Goal: Ask a question: Seek information or help from site administrators or community

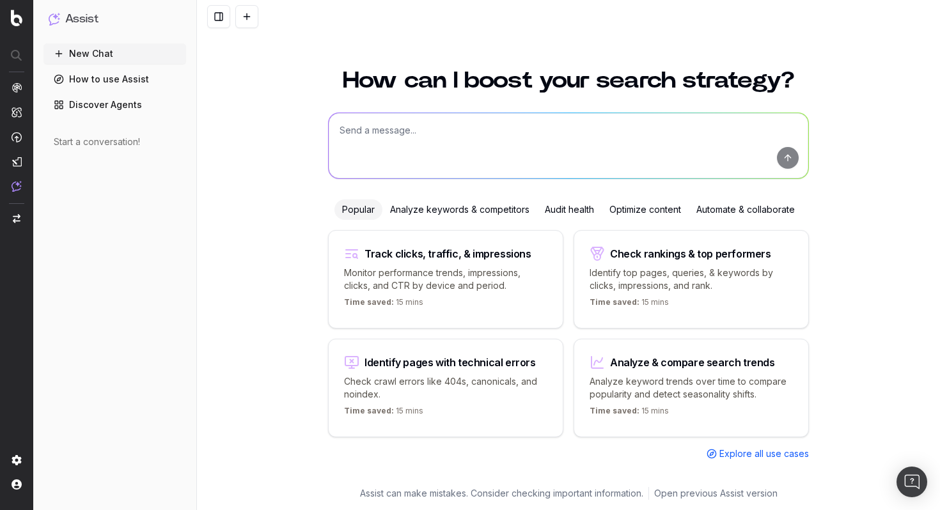
click at [851, 281] on div "How can I boost your search strategy? Popular Analyze keywords & competitors Au…" at bounding box center [568, 282] width 743 height 457
click at [444, 384] on p "Check crawl errors like 404s, canonicals, and noindex." at bounding box center [445, 388] width 203 height 26
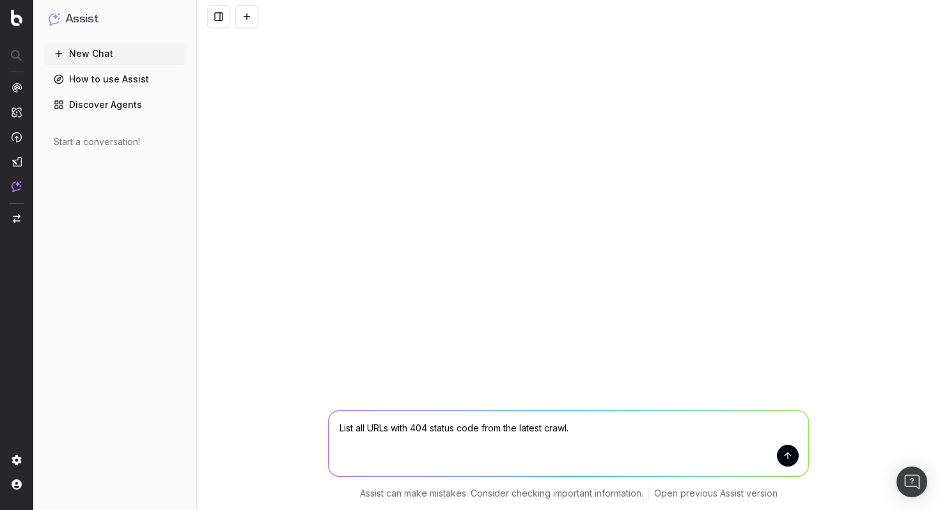
click at [787, 455] on button "submit" at bounding box center [788, 456] width 22 height 22
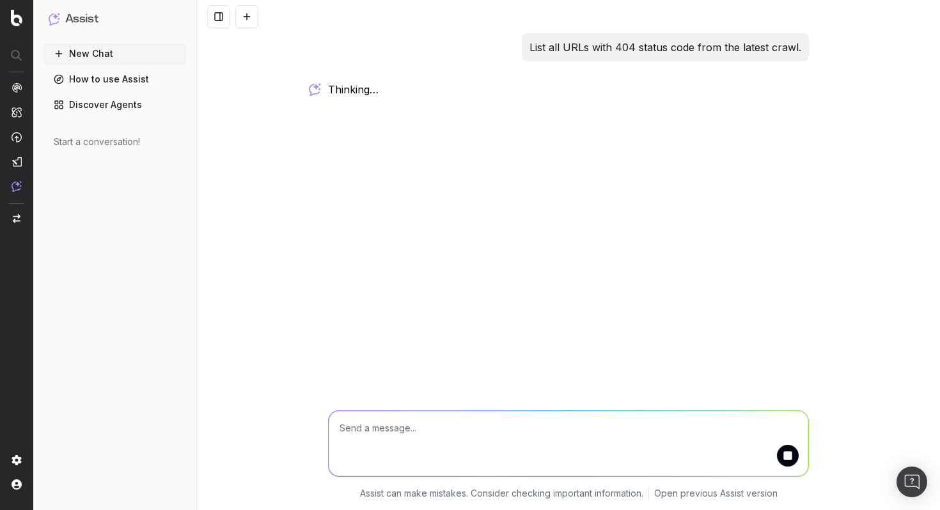
click at [88, 108] on link "Discover Agents" at bounding box center [114, 105] width 143 height 20
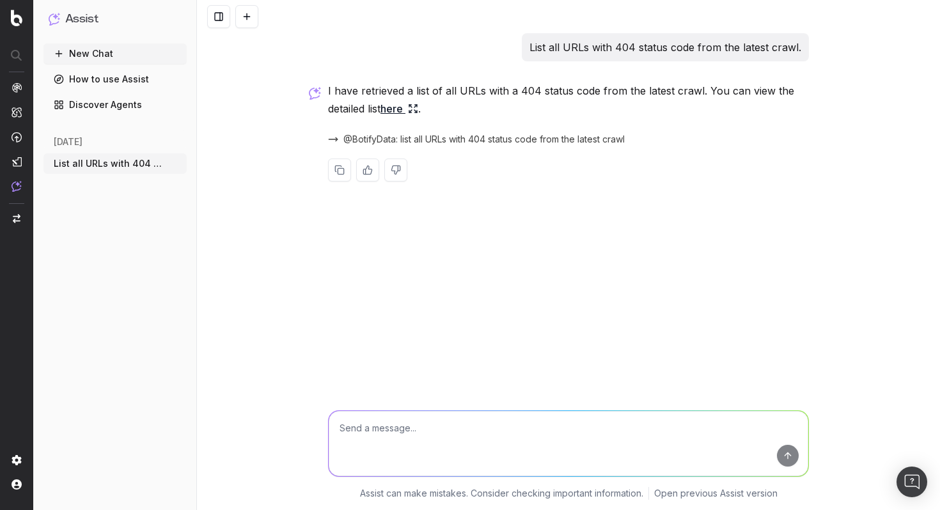
click at [86, 105] on link "Discover Agents" at bounding box center [114, 105] width 143 height 20
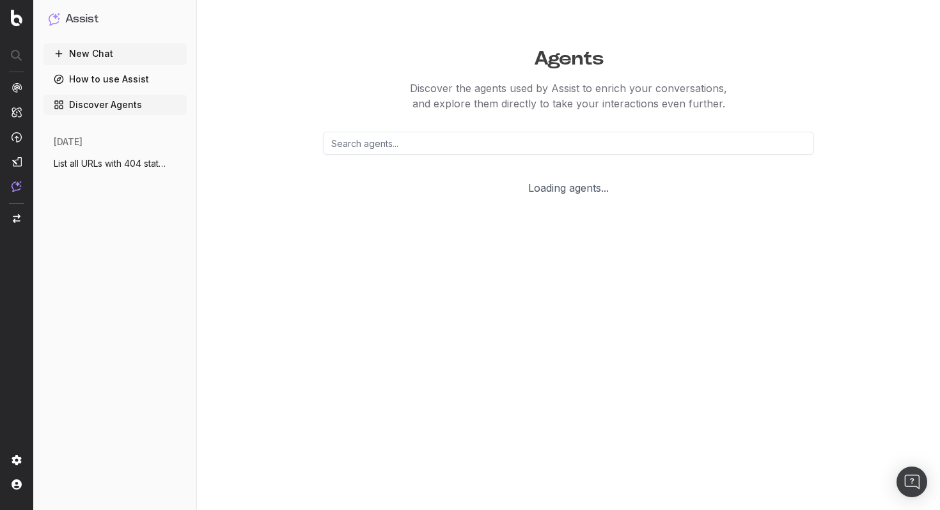
click at [84, 84] on link "How to use Assist" at bounding box center [114, 79] width 143 height 20
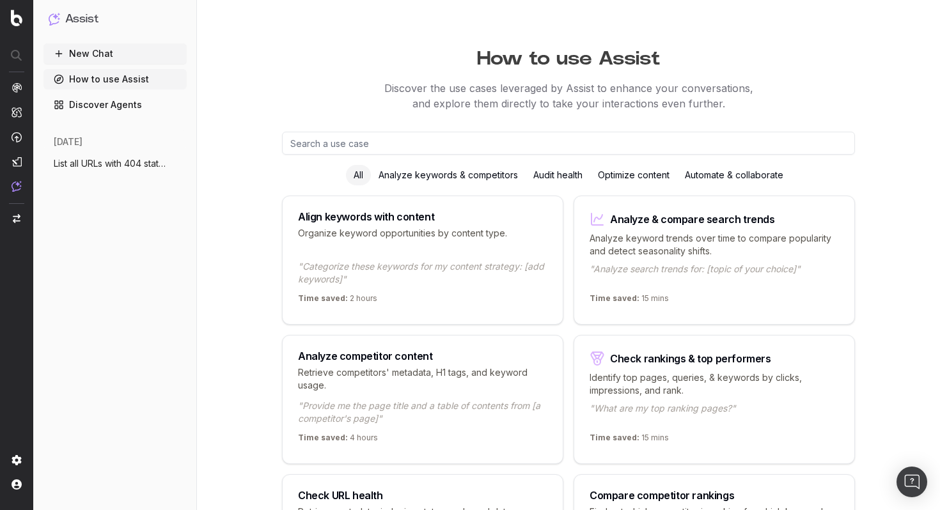
click at [84, 102] on link "Discover Agents" at bounding box center [114, 105] width 143 height 20
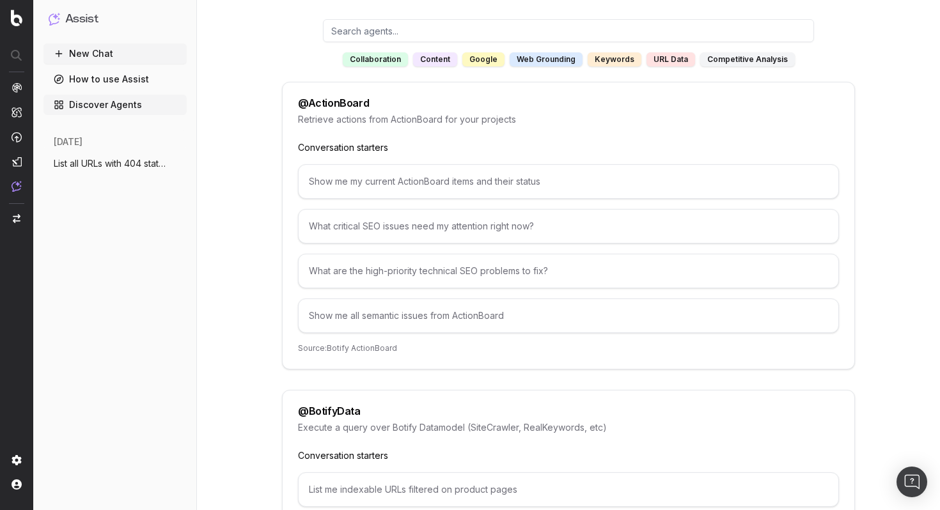
scroll to position [112, 0]
click at [403, 227] on div "What critical SEO issues need my attention right now?" at bounding box center [568, 227] width 541 height 35
click at [368, 238] on div "What critical SEO issues need my attention right now?" at bounding box center [568, 227] width 541 height 35
drag, startPoint x: 368, startPoint y: 238, endPoint x: 350, endPoint y: 199, distance: 42.3
click at [350, 199] on div "Show me my current ActionBoard items and their status What critical SEO issues …" at bounding box center [568, 249] width 541 height 169
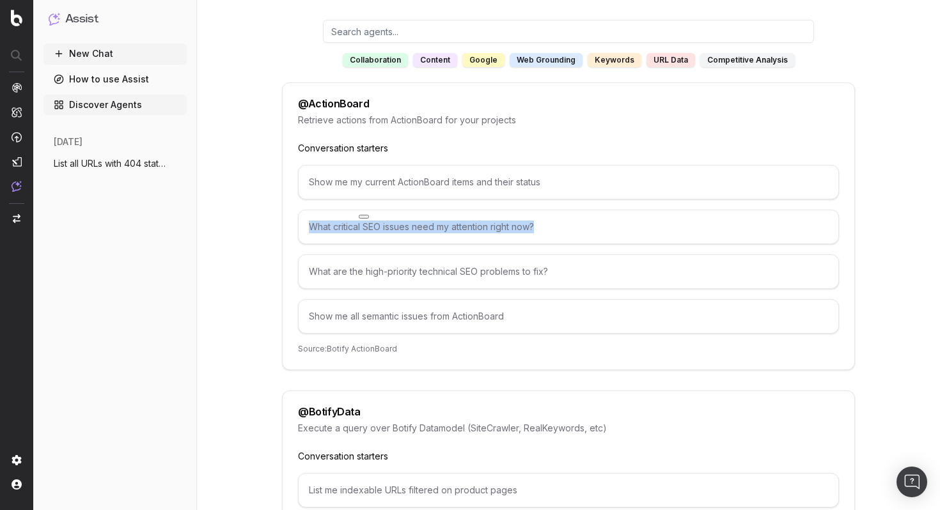
click at [321, 233] on div "What critical SEO issues need my attention right now?" at bounding box center [568, 227] width 541 height 35
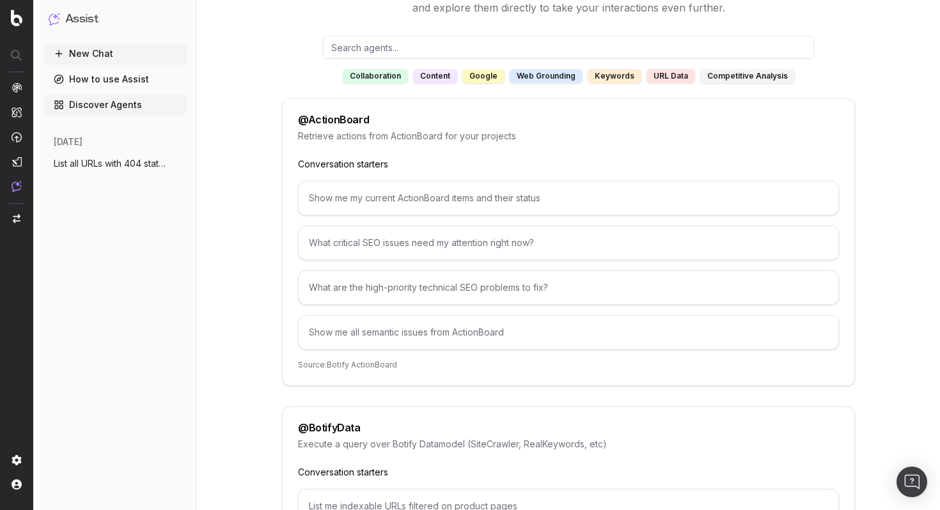
scroll to position [97, 0]
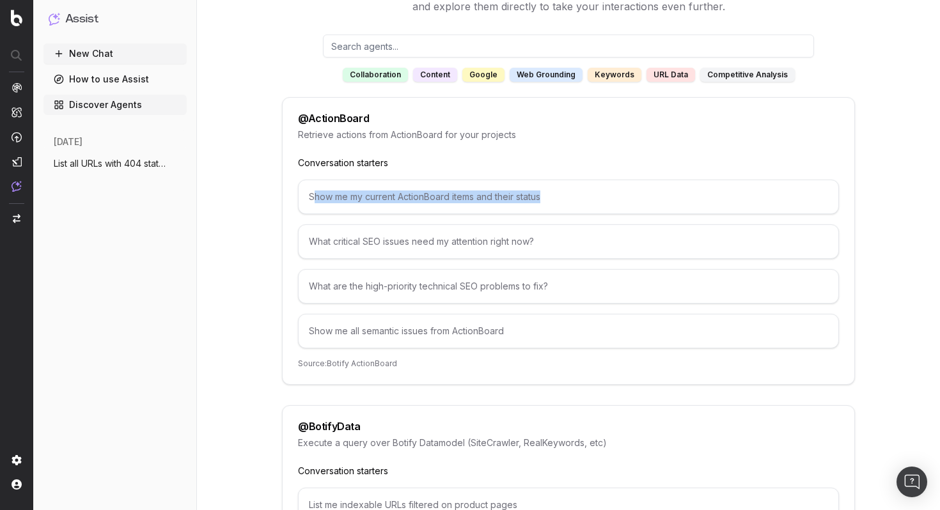
drag, startPoint x: 316, startPoint y: 201, endPoint x: 582, endPoint y: 201, distance: 266.0
click at [582, 201] on div "Show me my current ActionBoard items and their status" at bounding box center [568, 197] width 541 height 35
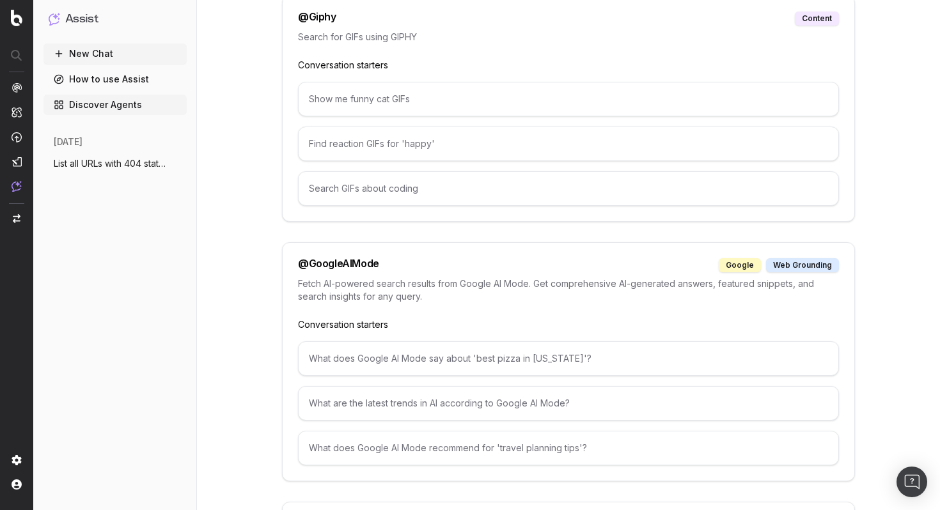
scroll to position [1024, 0]
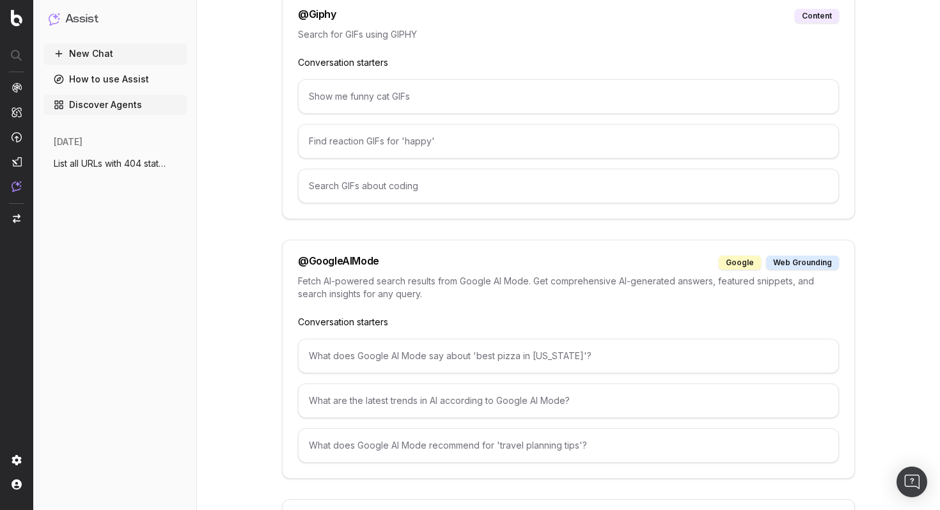
click at [393, 261] on div "@ GoogleAIMode google web grounding" at bounding box center [568, 263] width 541 height 14
drag, startPoint x: 310, startPoint y: 396, endPoint x: 587, endPoint y: 409, distance: 277.1
click at [587, 409] on div "What are the latest trends in AI according to Google AI Mode?" at bounding box center [568, 401] width 541 height 35
copy div "What are the latest trends in AI according to Google AI Mode?"
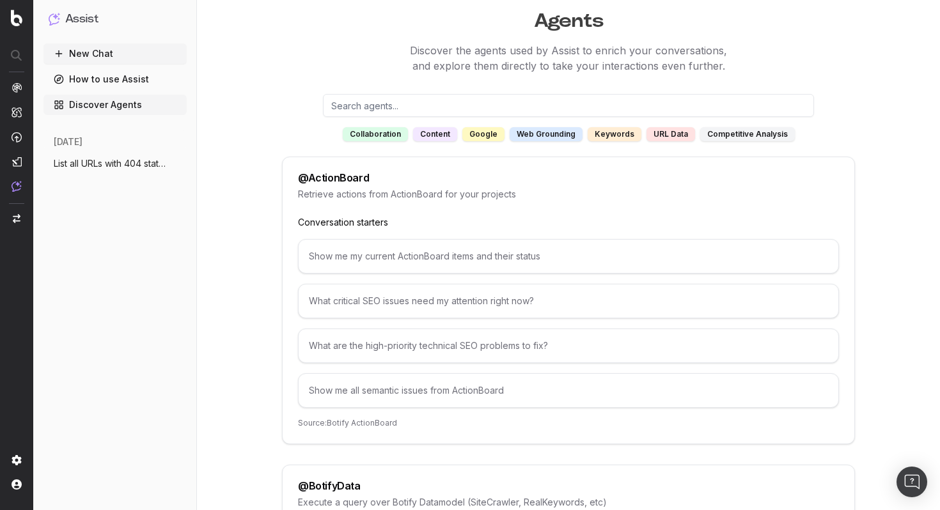
scroll to position [0, 0]
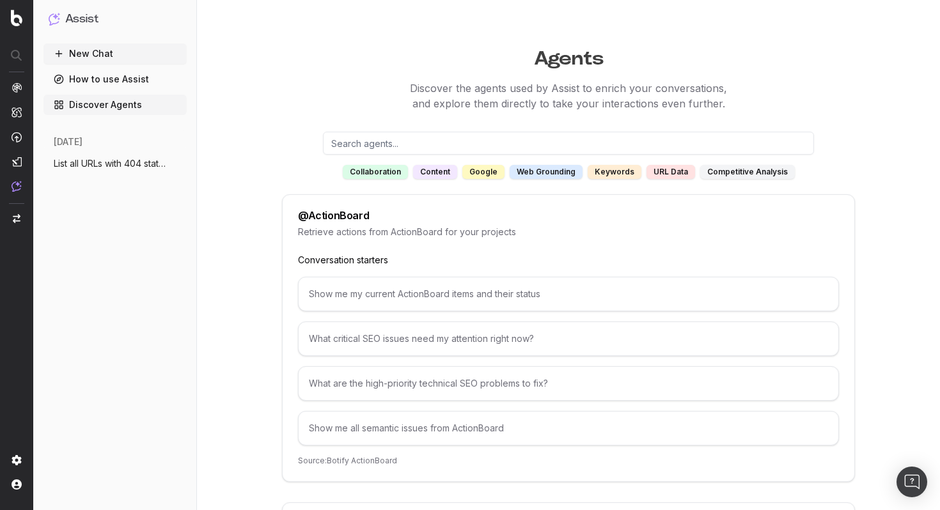
click at [82, 53] on button "New Chat" at bounding box center [114, 53] width 143 height 20
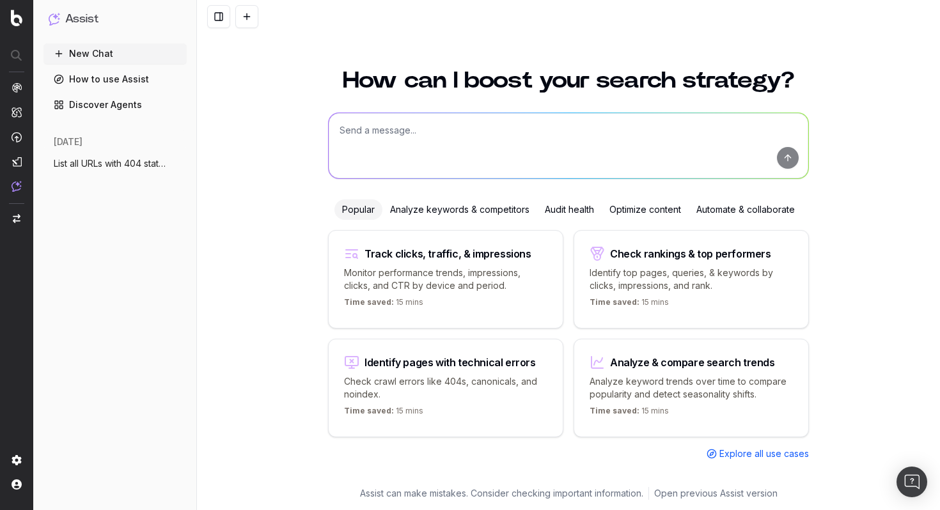
click at [424, 135] on textarea at bounding box center [569, 145] width 480 height 65
paste textarea "What are the latest trends in AI according to Google AI Mode?"
type textarea "What are the latest trends in AI according to Google AI Mode?"
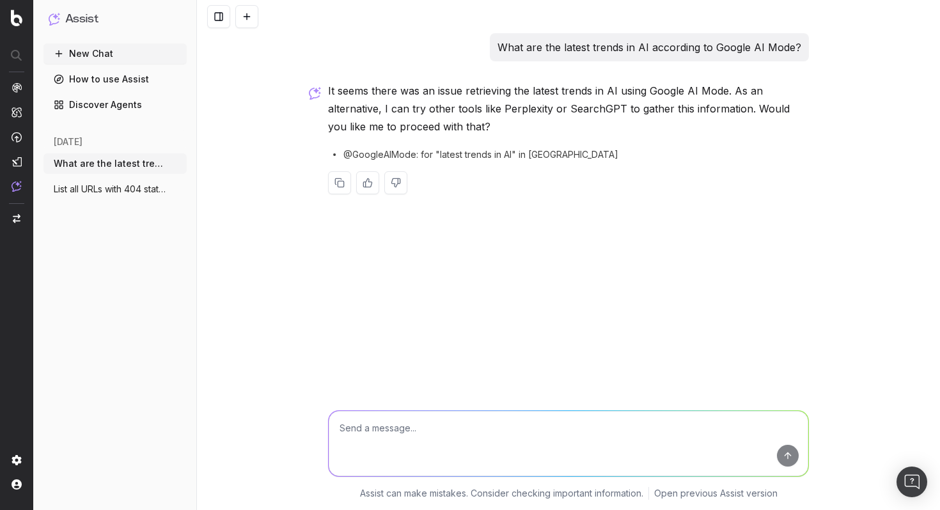
click at [387, 442] on textarea at bounding box center [569, 443] width 480 height 65
type textarea "okay"
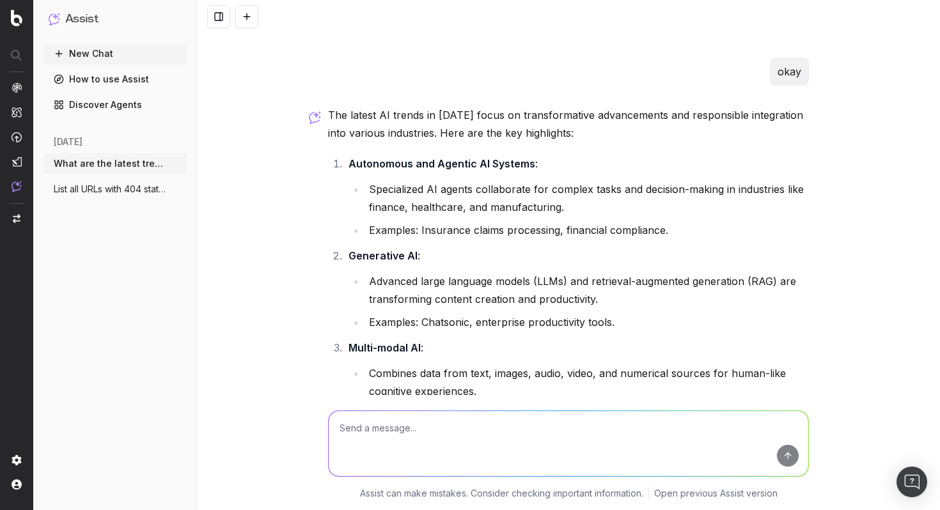
scroll to position [160, 0]
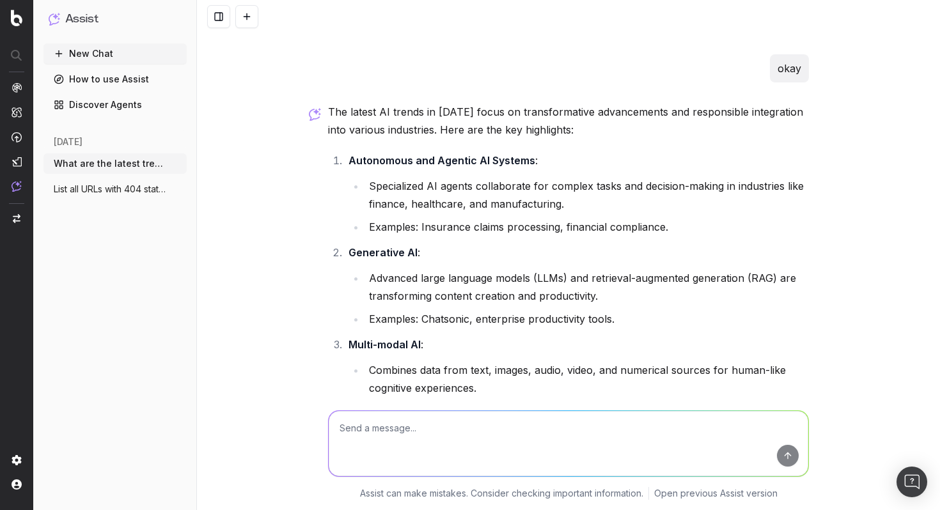
click at [115, 76] on link "How to use Assist" at bounding box center [114, 79] width 143 height 20
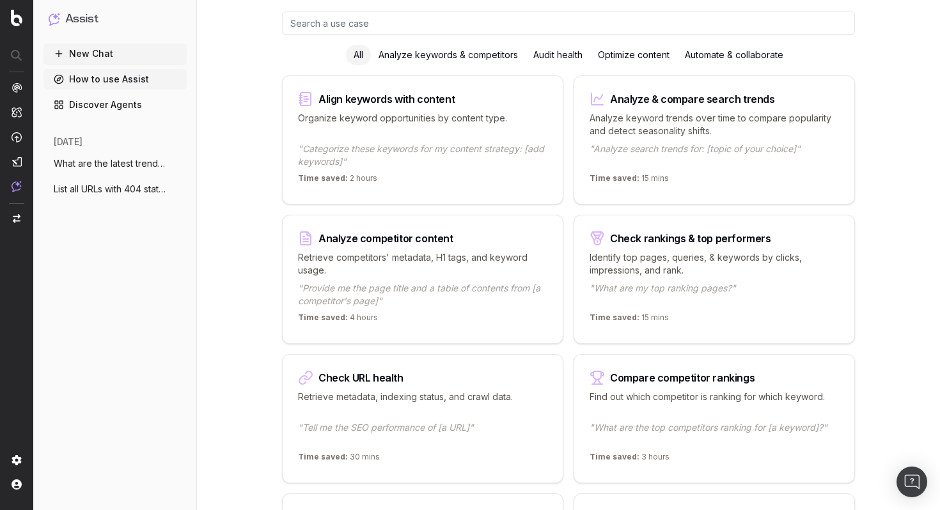
scroll to position [118, 0]
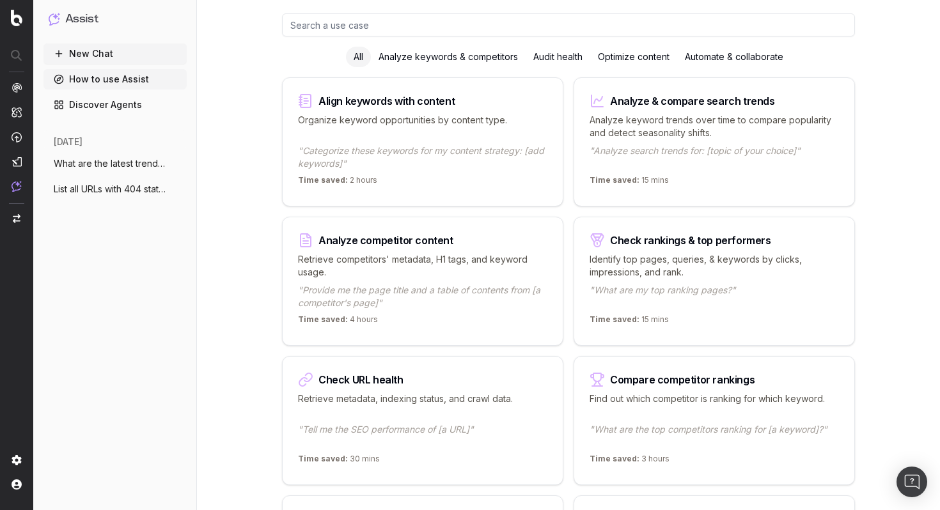
click at [425, 129] on p "Organize keyword opportunities by content type." at bounding box center [422, 127] width 249 height 26
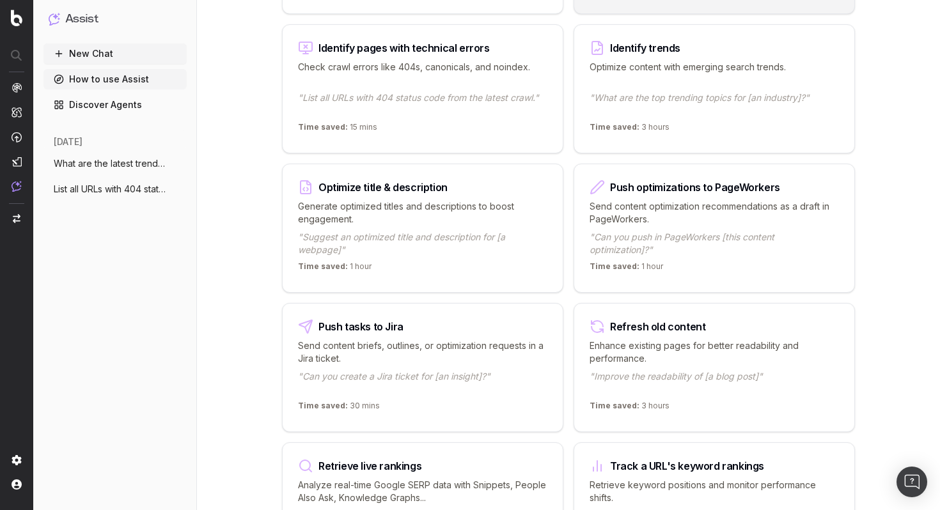
scroll to position [1538, 0]
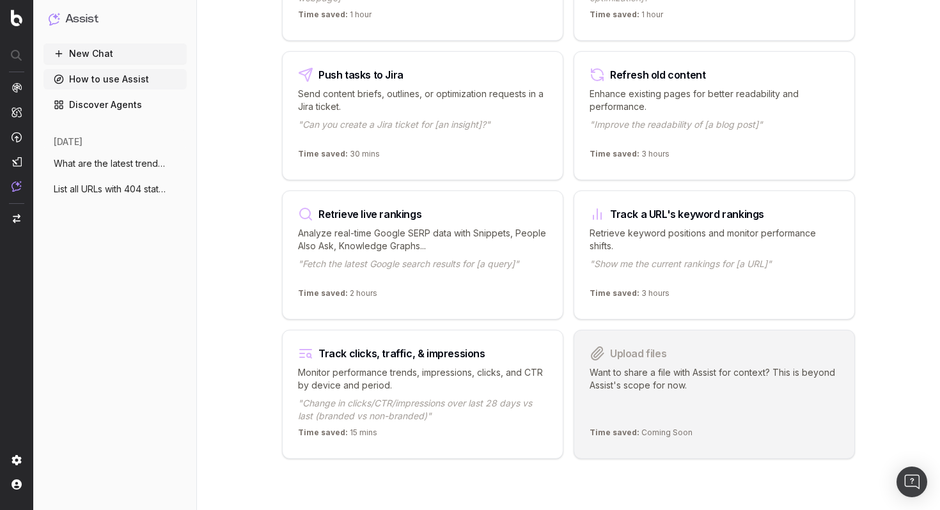
click at [397, 407] on p ""Change in clicks/CTR/impressions over last 28 days vs last (branded vs non-bra…" at bounding box center [422, 410] width 249 height 26
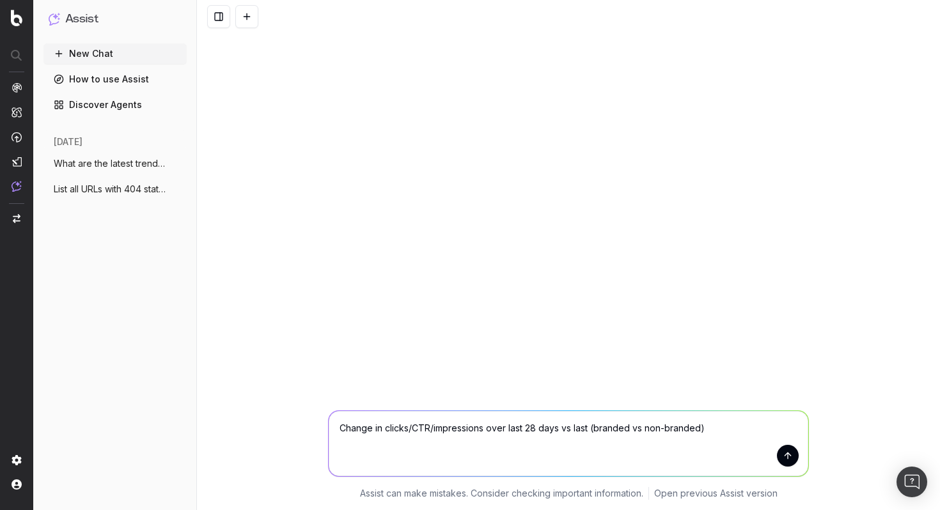
click at [788, 459] on button "submit" at bounding box center [788, 456] width 22 height 22
